Goal: Task Accomplishment & Management: Manage account settings

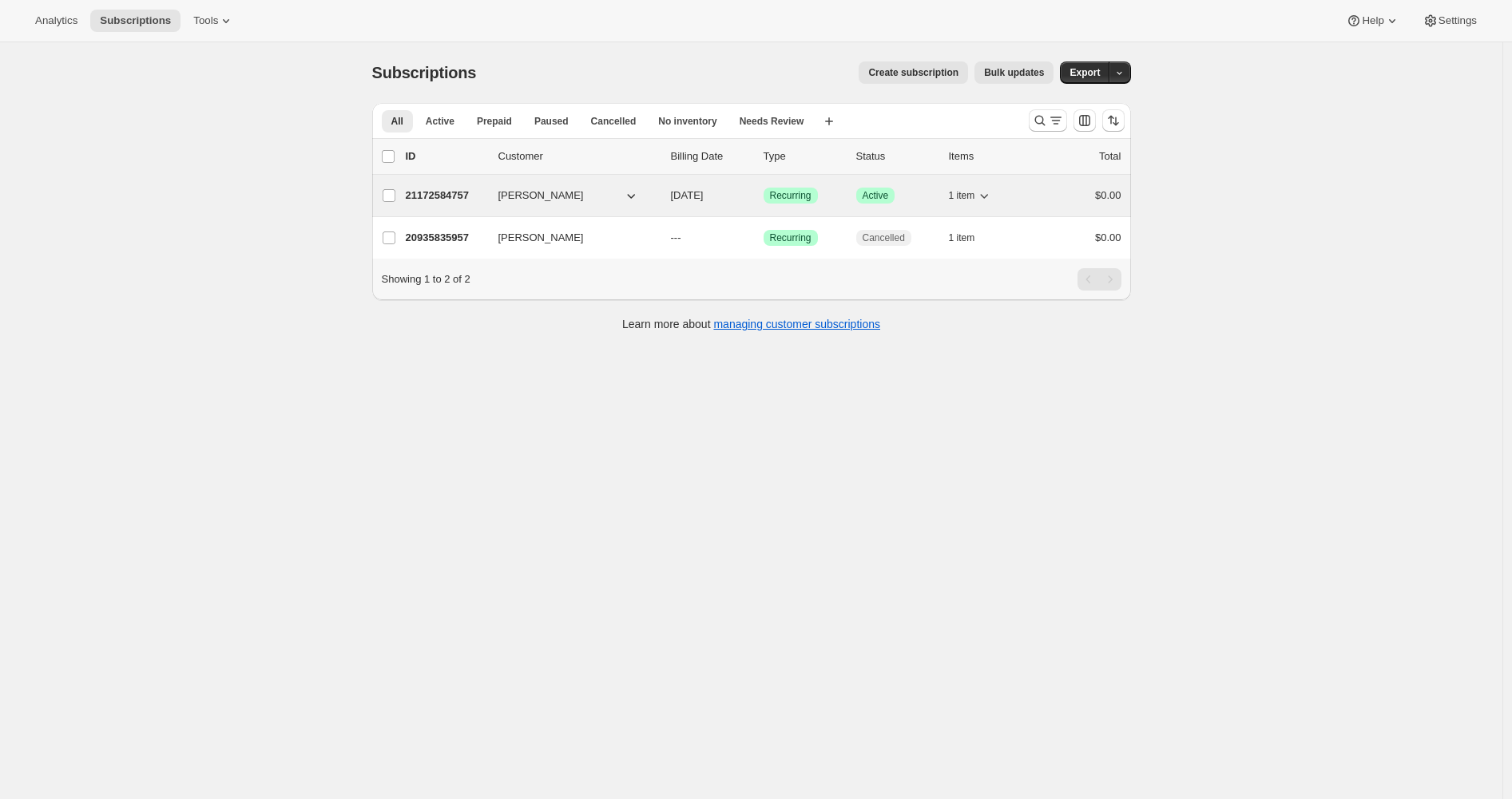
click at [481, 196] on p "21172584757" at bounding box center [445, 195] width 80 height 16
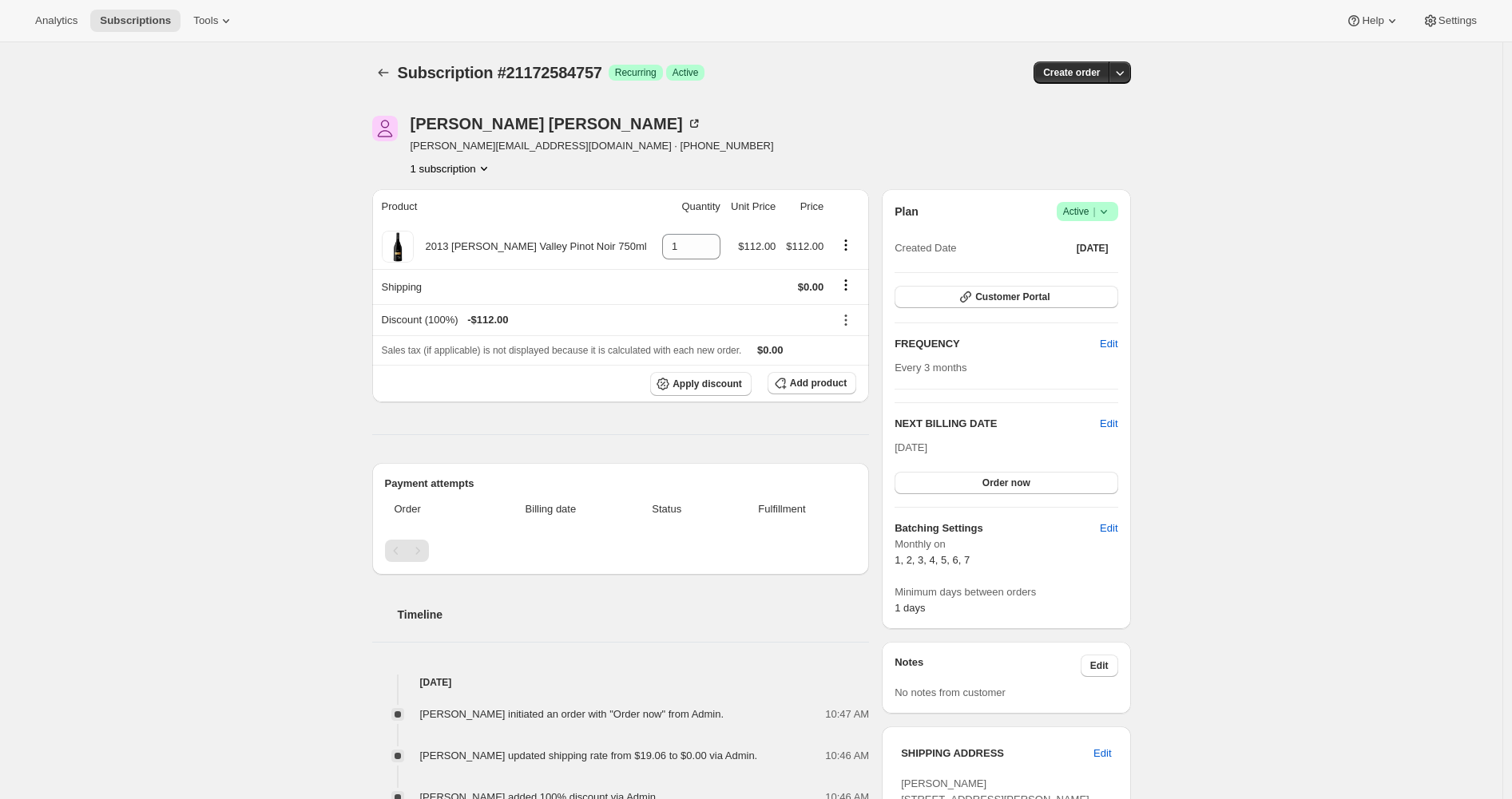
click at [253, 249] on div "Subscription #21172584757. This page is ready Subscription #21172584757 Success…" at bounding box center [751, 596] width 1502 height 1108
drag, startPoint x: 854, startPoint y: 278, endPoint x: 849, endPoint y: 288, distance: 11.2
click at [854, 279] on icon "Shipping actions" at bounding box center [846, 284] width 16 height 16
click at [843, 318] on span "Edit shipping rate" at bounding box center [844, 316] width 80 height 12
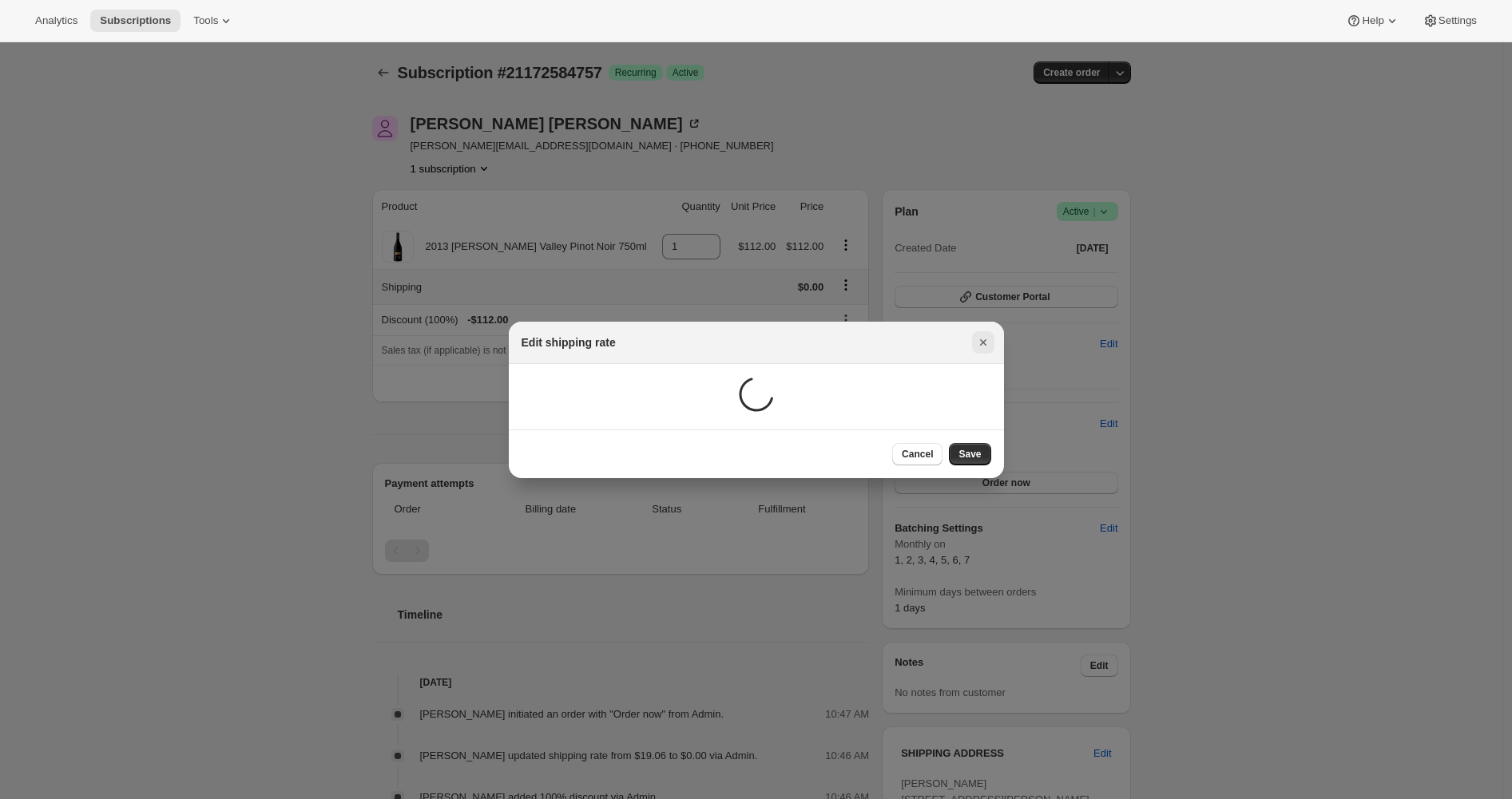
click at [985, 341] on icon "Close" at bounding box center [983, 342] width 16 height 16
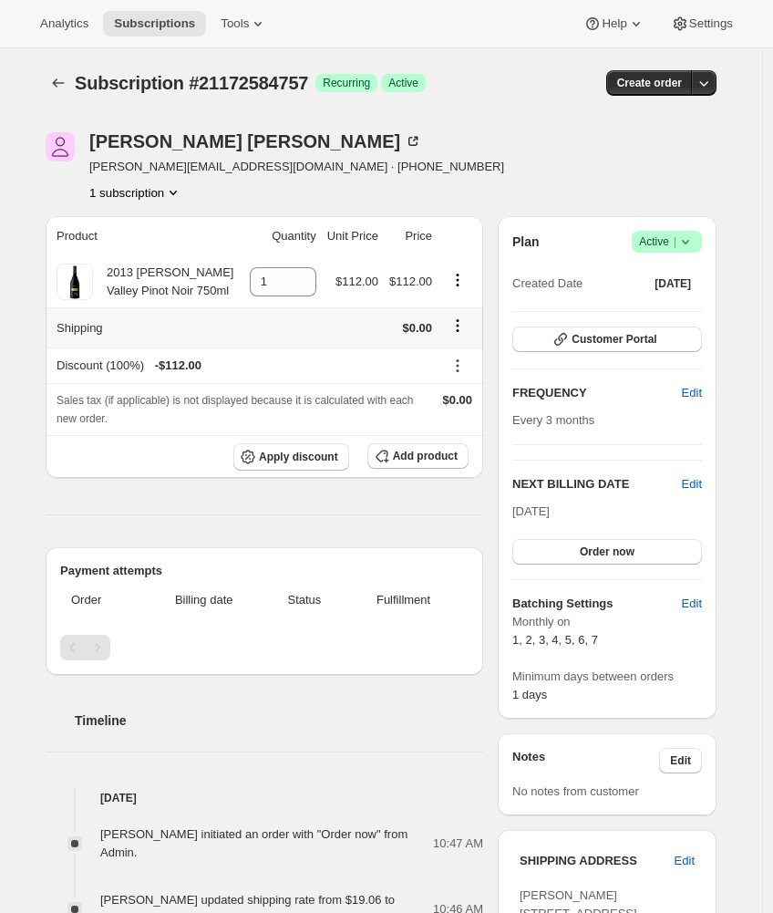
click at [466, 328] on icon "Shipping actions" at bounding box center [458, 325] width 18 height 18
click at [466, 354] on span "Edit shipping rate" at bounding box center [459, 361] width 91 height 14
